Goal: Task Accomplishment & Management: Manage account settings

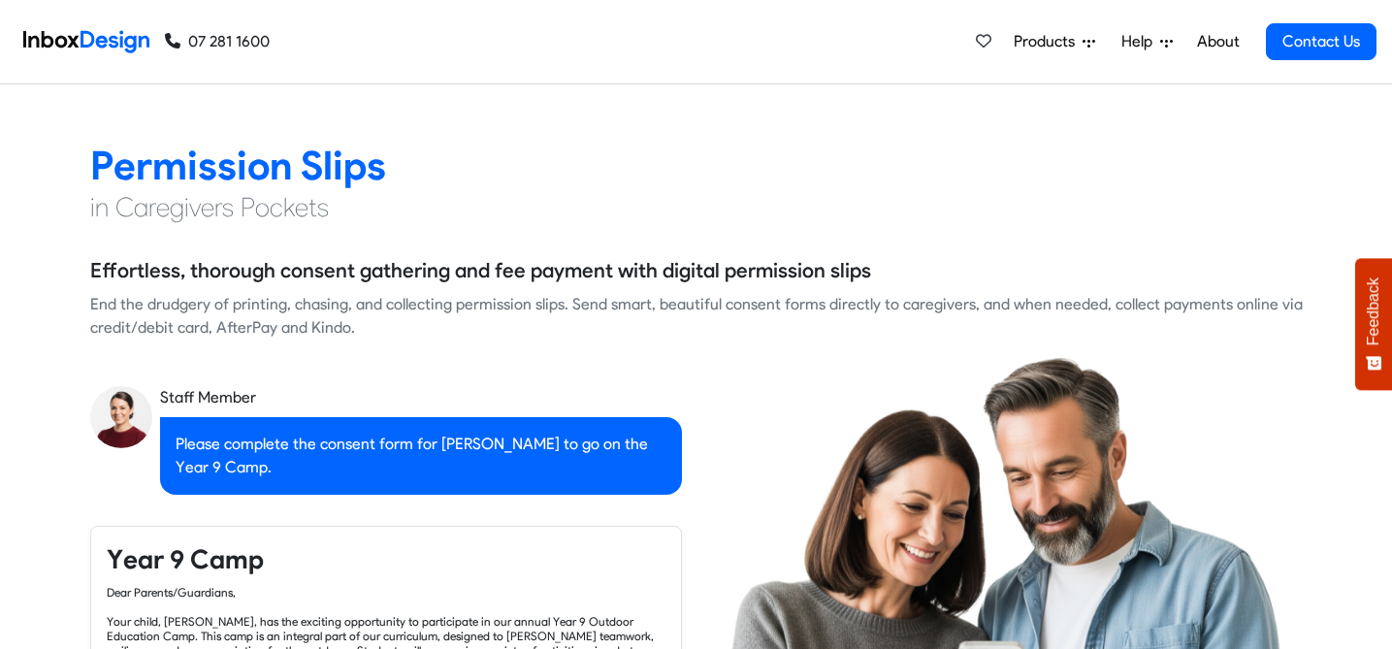
checkbox input "true"
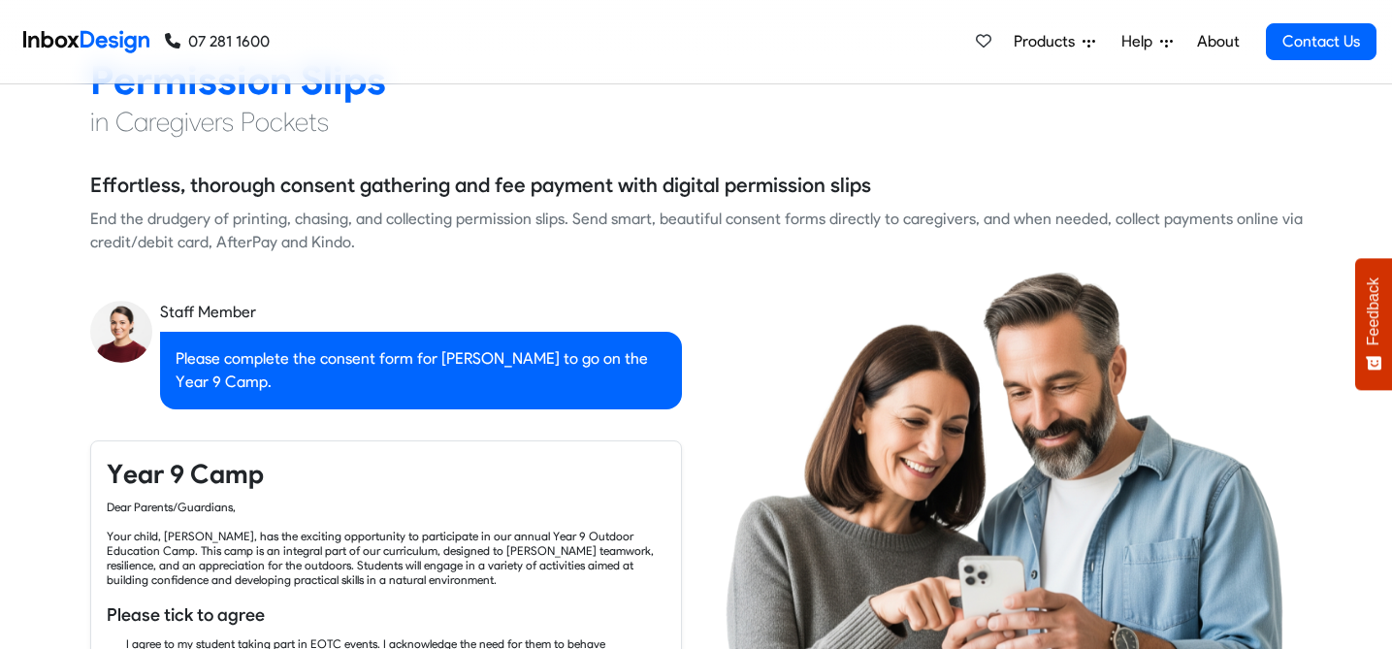
checkbox input "true"
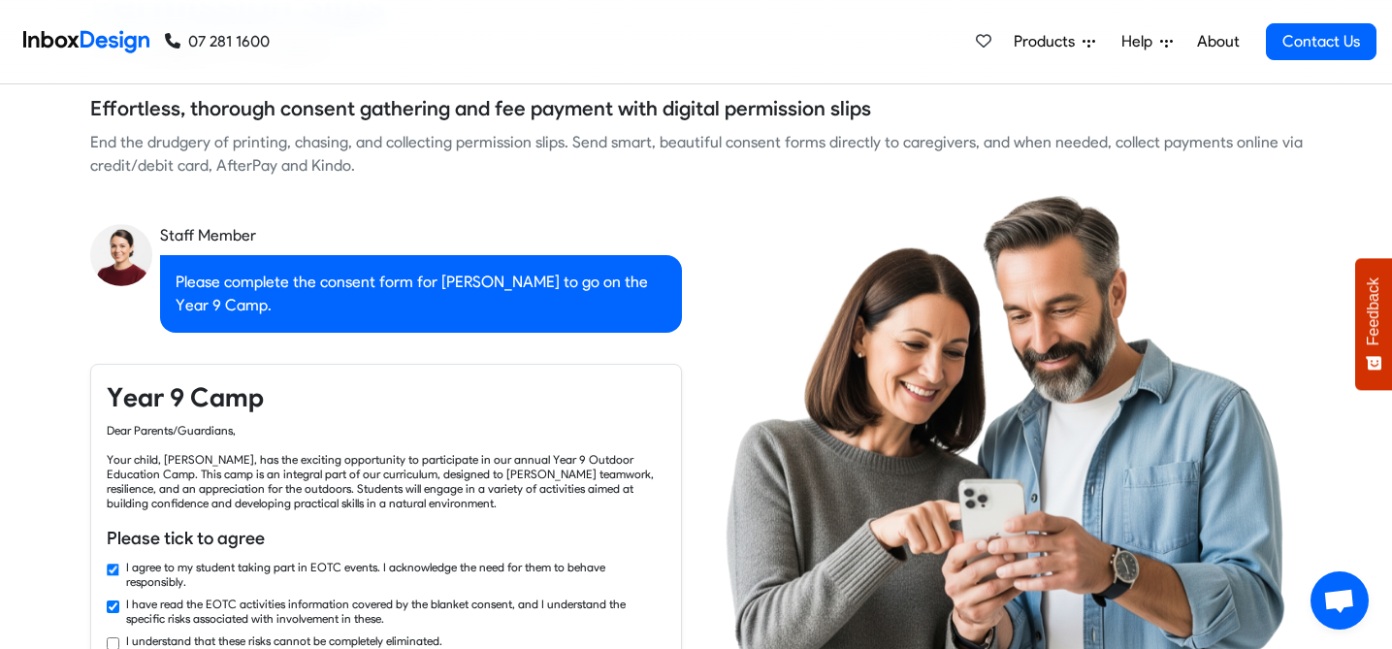
checkbox input "true"
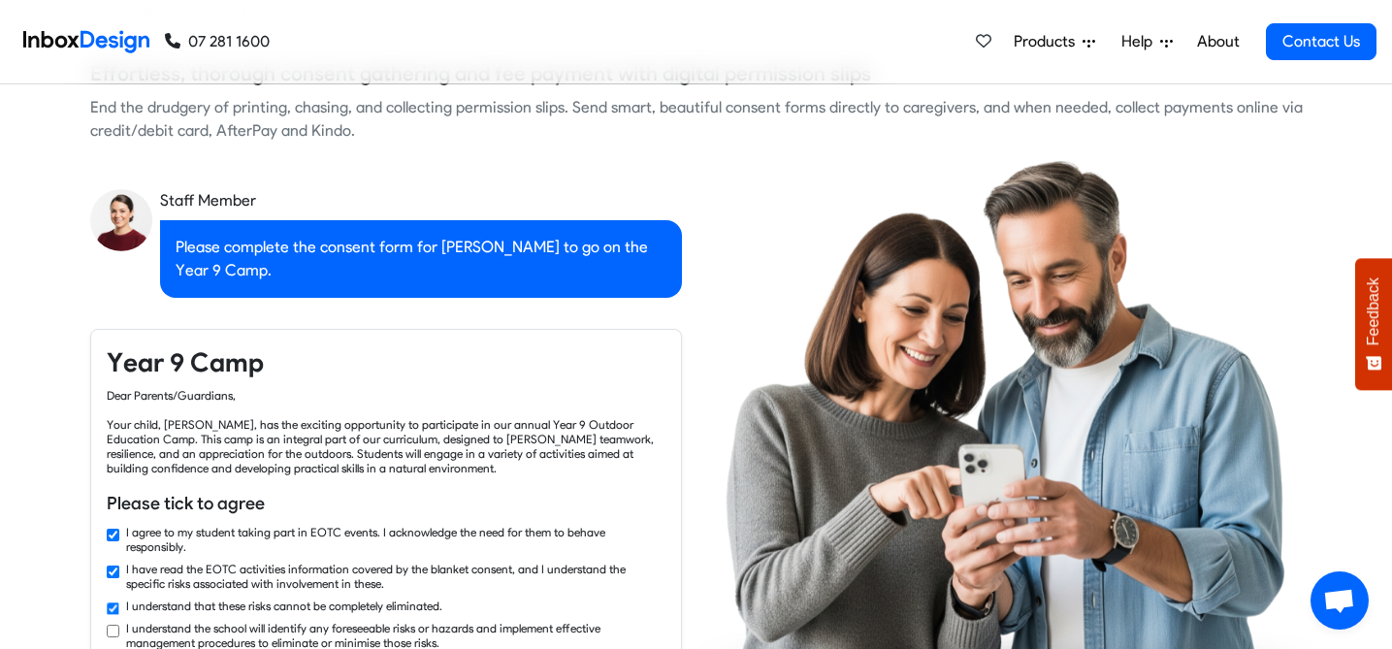
checkbox input "true"
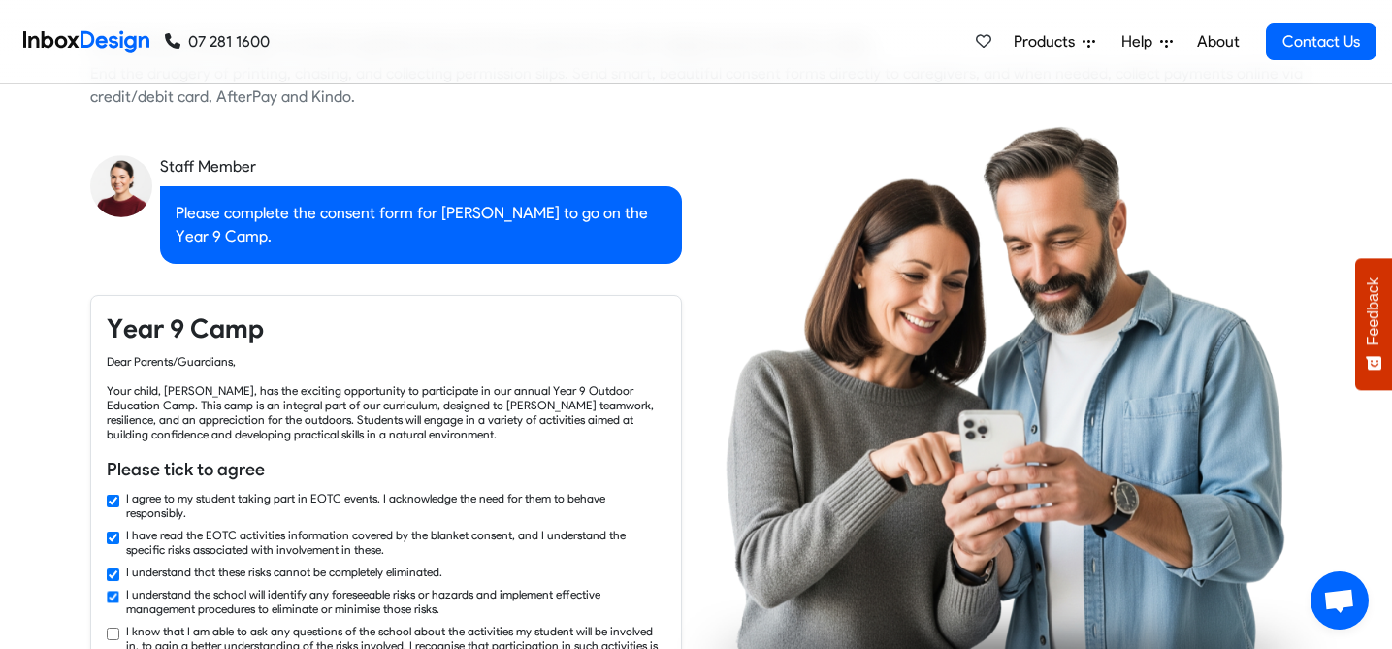
checkbox input "true"
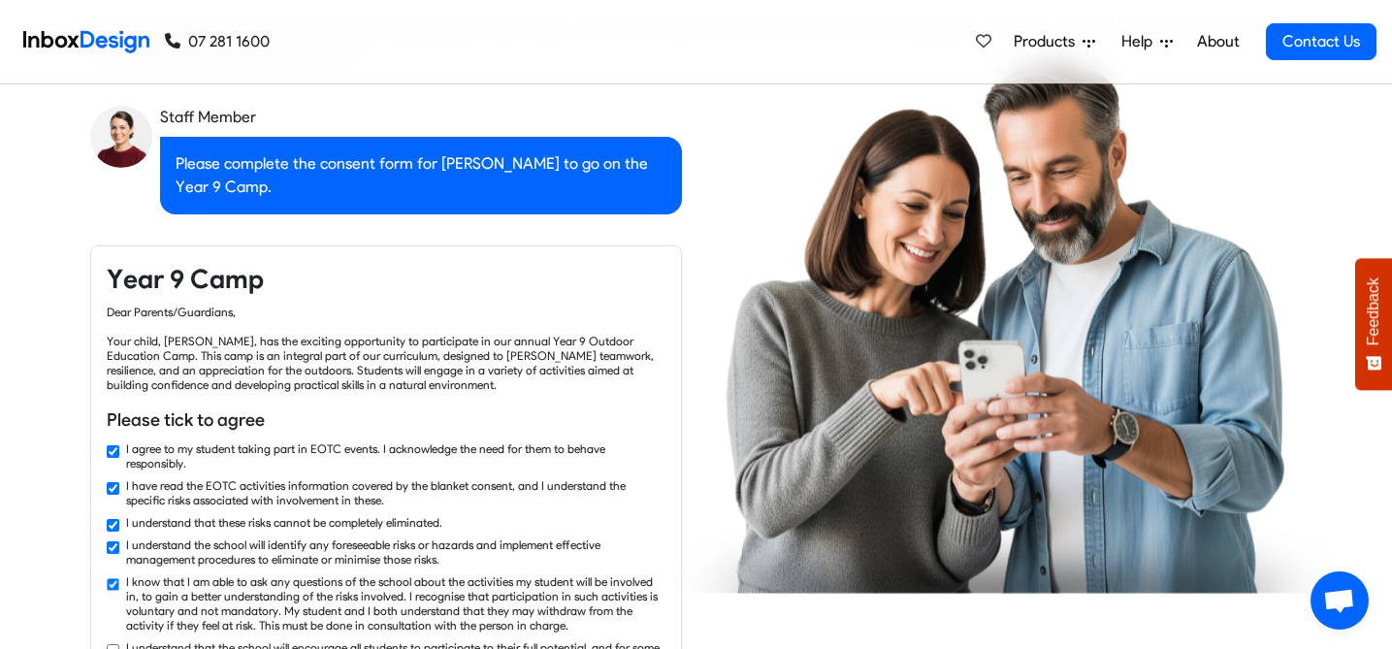
checkbox input "true"
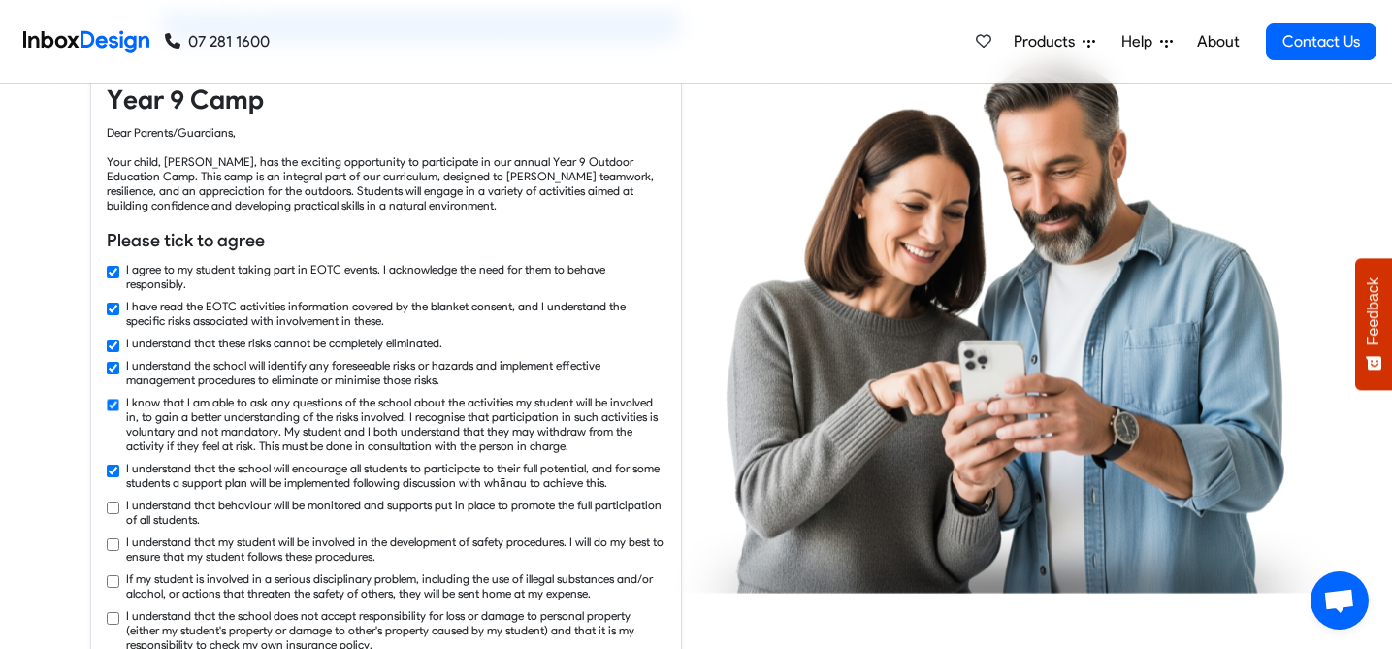
checkbox input "true"
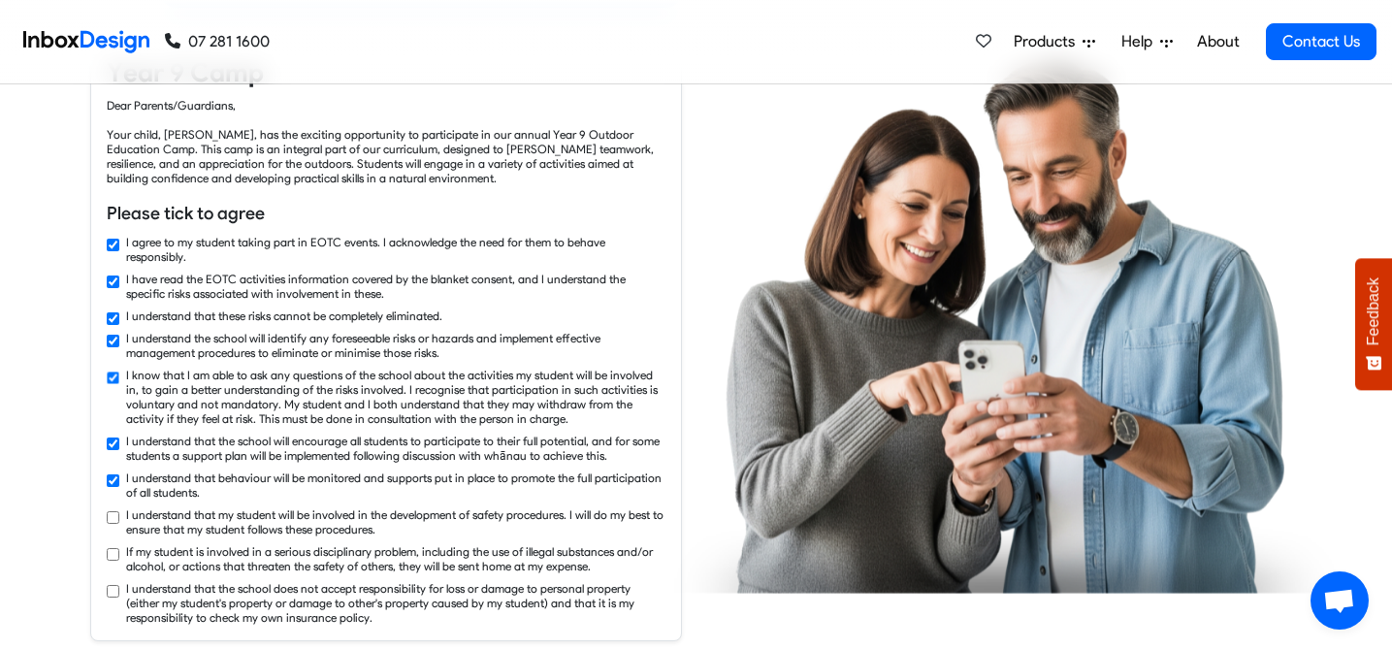
checkbox input "true"
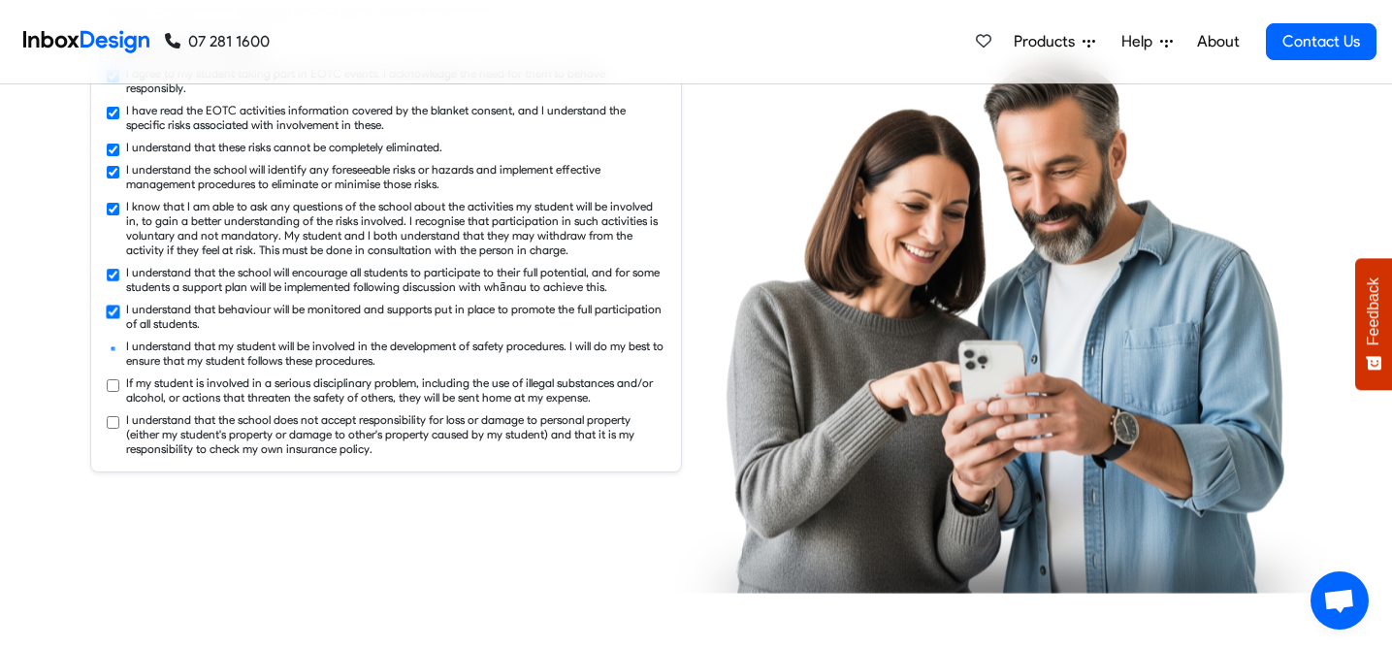
checkbox input "true"
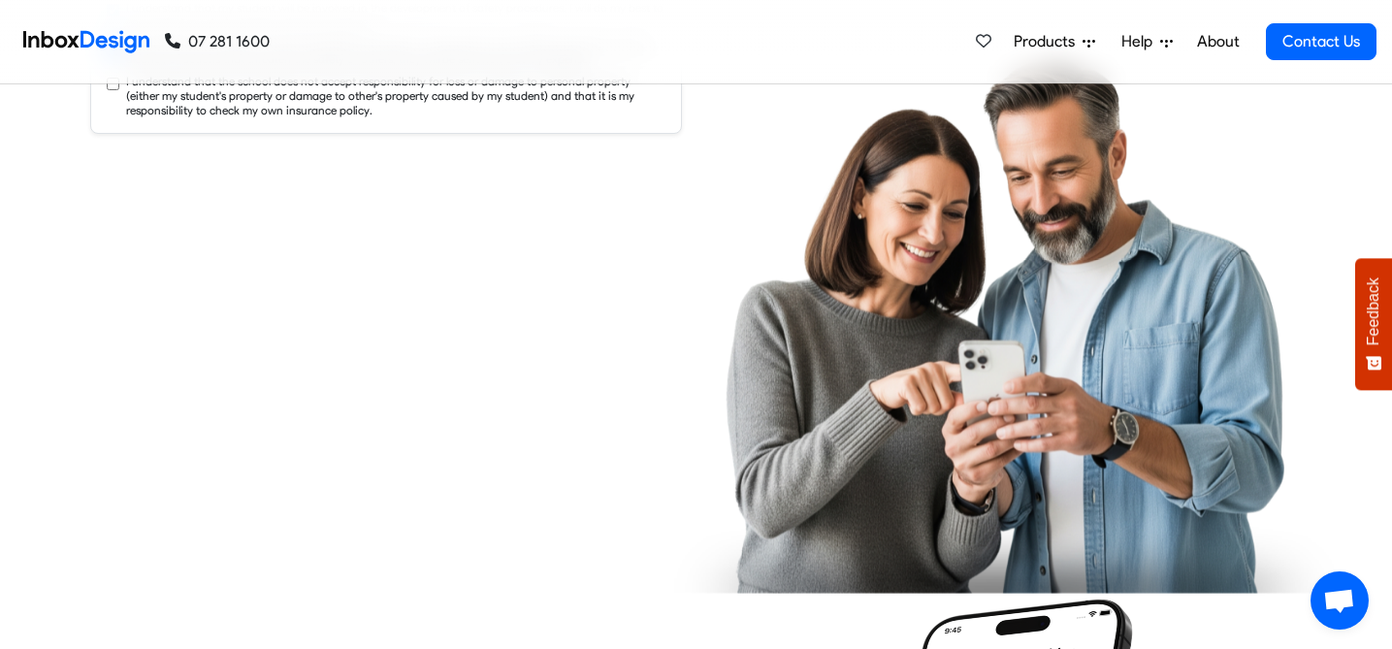
checkbox input "true"
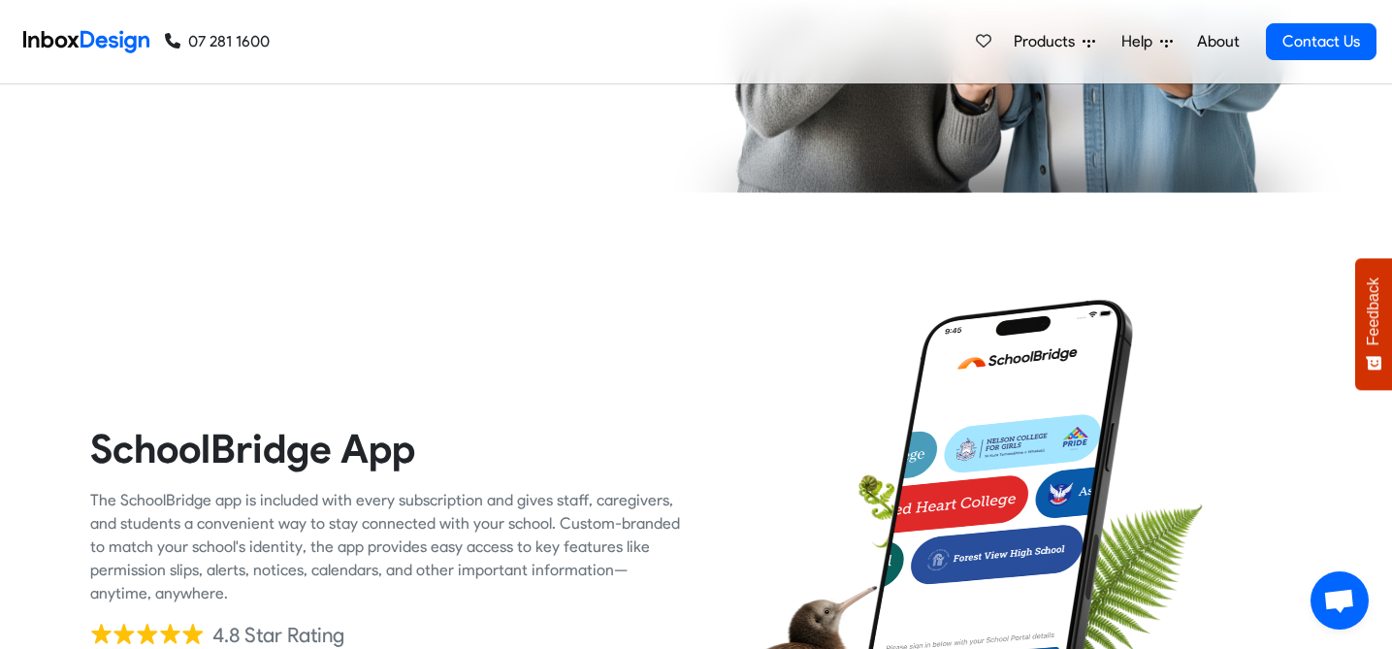
scroll to position [2766, 0]
